Goal: Transaction & Acquisition: Obtain resource

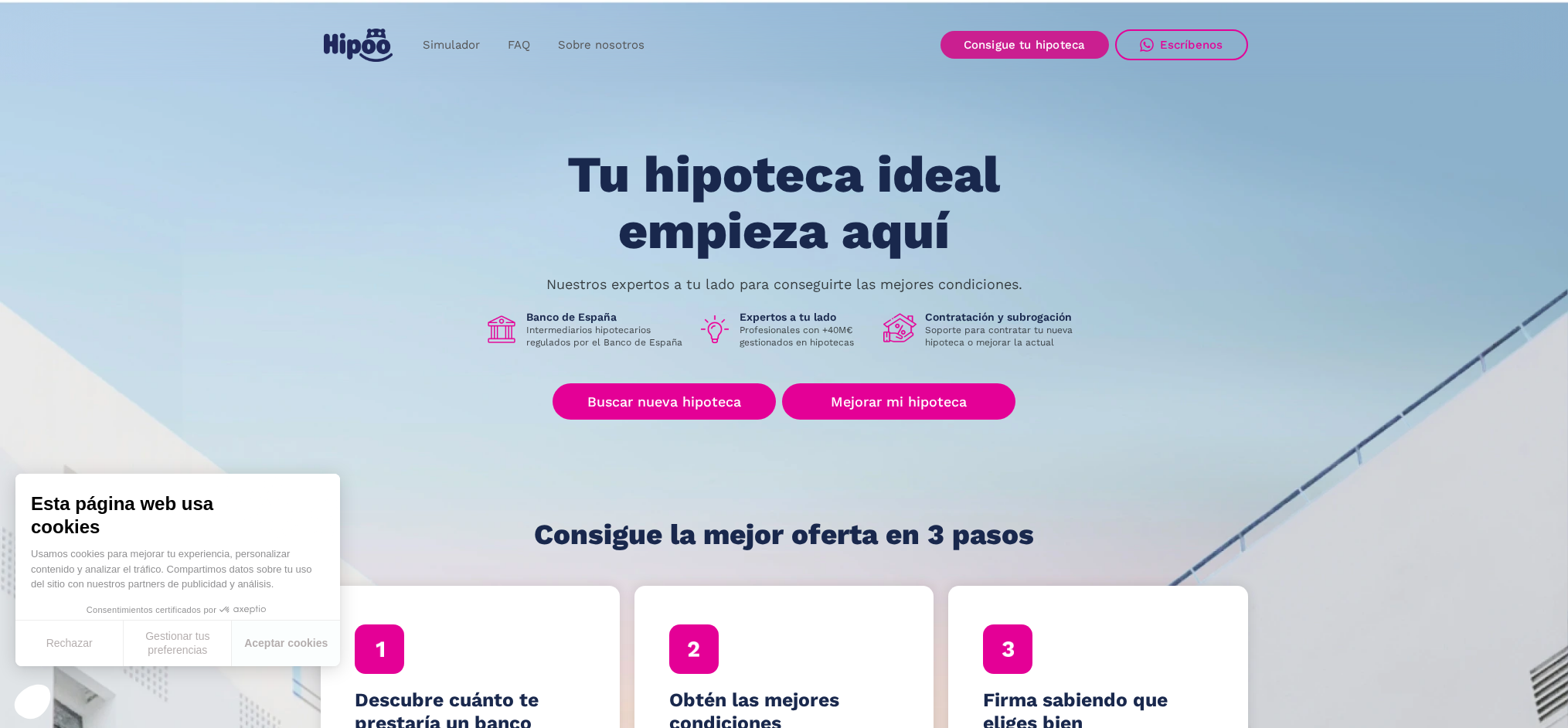
click at [1030, 39] on link "Consigue tu hipoteca" at bounding box center [1024, 45] width 168 height 28
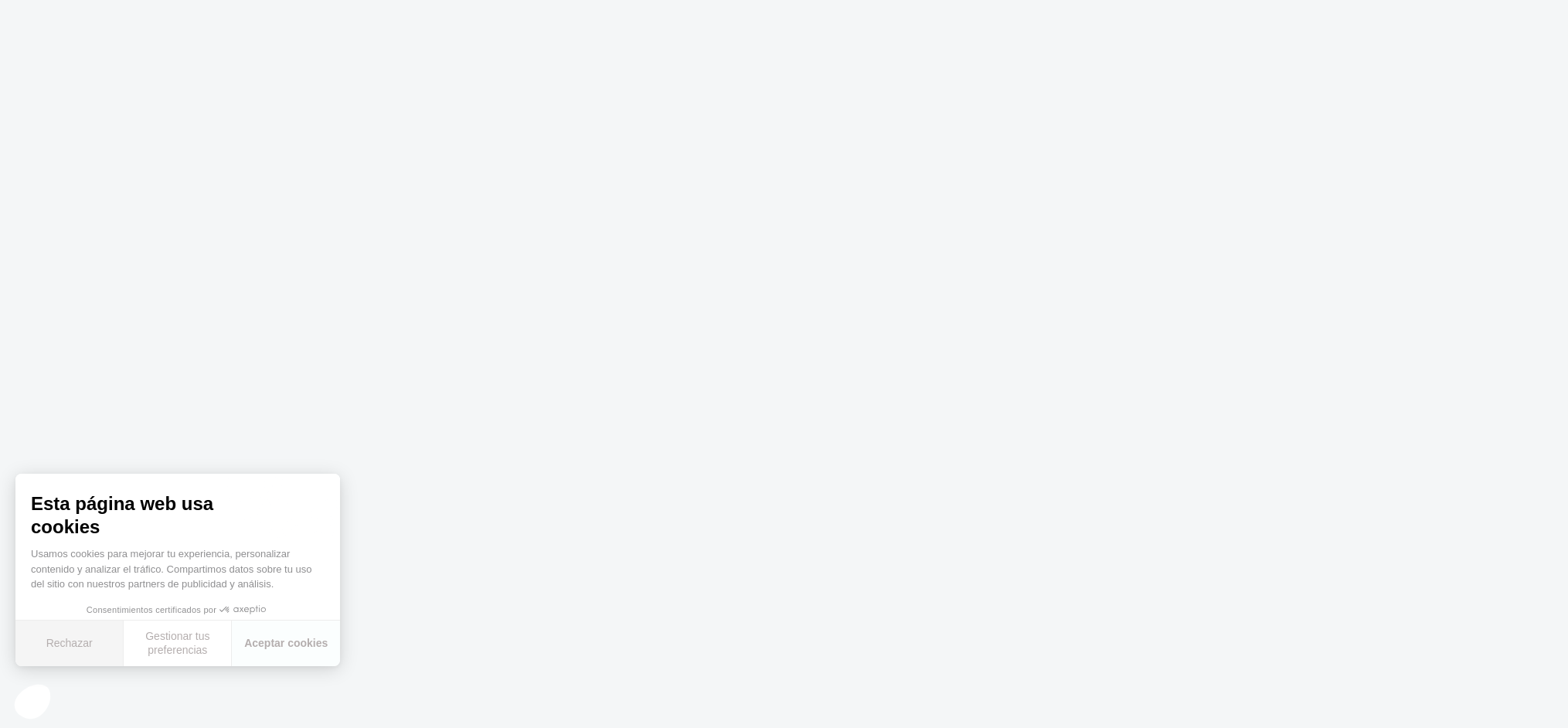
click at [89, 650] on button "Rechazar" at bounding box center [70, 643] width 108 height 45
